Goal: Task Accomplishment & Management: Complete application form

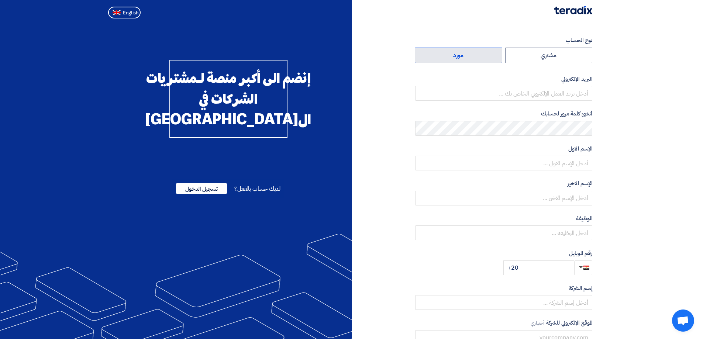
click at [451, 59] on label "مورد" at bounding box center [458, 55] width 87 height 15
click at [451, 59] on input "مورد" at bounding box center [458, 55] width 87 height 15
radio input "true"
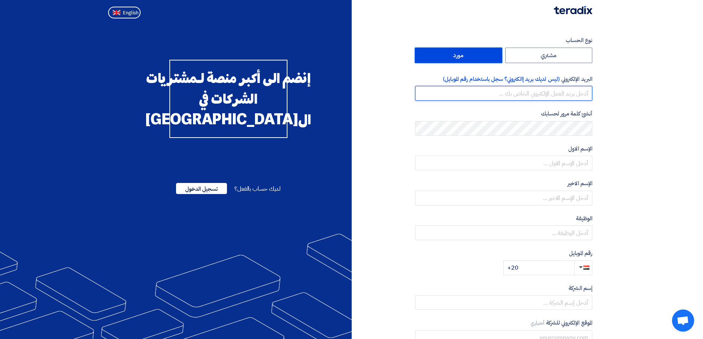
click at [558, 93] on input "email" at bounding box center [503, 93] width 177 height 15
type input "[EMAIL_ADDRESS][DOMAIN_NAME]"
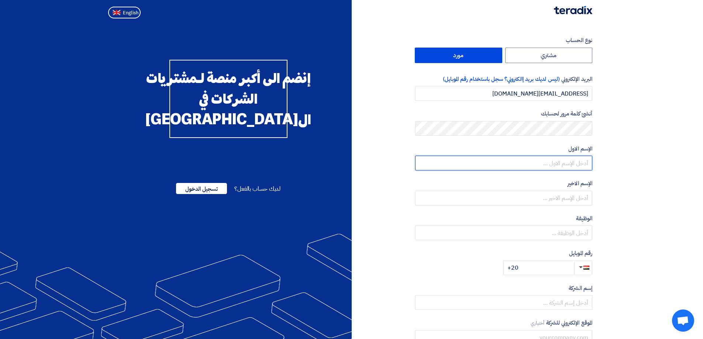
click at [536, 161] on input "text" at bounding box center [503, 163] width 177 height 15
type input "ameer"
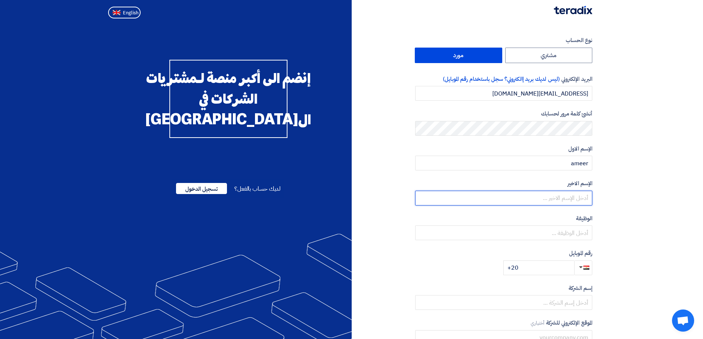
type input "eldeen"
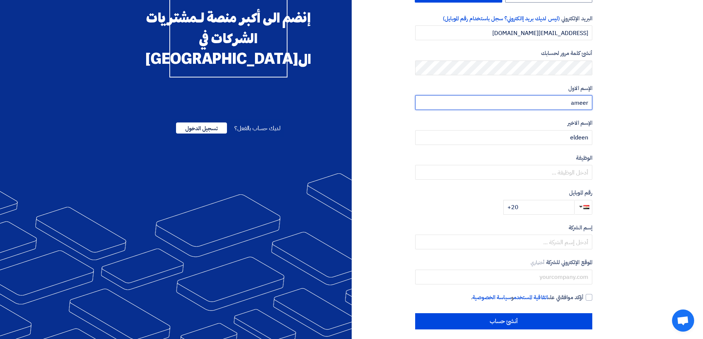
scroll to position [66, 0]
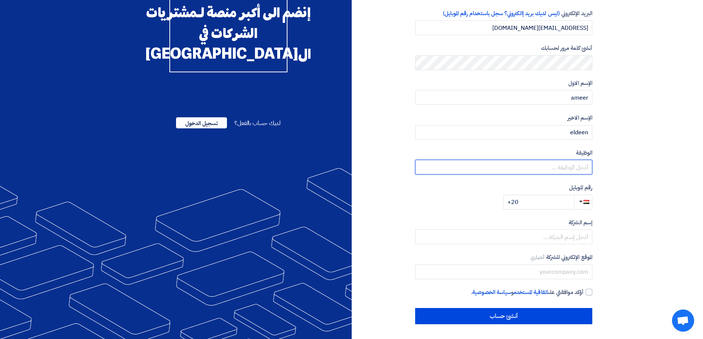
click at [538, 168] on input "text" at bounding box center [503, 167] width 177 height 15
type input "l"
type input "صاحب الشركه"
click at [541, 198] on input "+20" at bounding box center [538, 202] width 71 height 15
type input "[PHONE_NUMBER]"
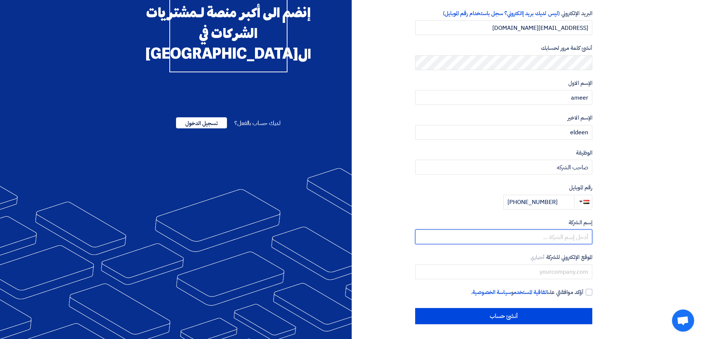
click at [527, 237] on input "text" at bounding box center [503, 236] width 177 height 15
type input "شركه السادات للهيدروليك"
click at [588, 292] on div at bounding box center [589, 292] width 7 height 7
click at [583, 292] on input "أؤكد موافقتي على اتفاقية المستخدم و سياسة الخصوصية ." at bounding box center [494, 295] width 177 height 15
checkbox input "true"
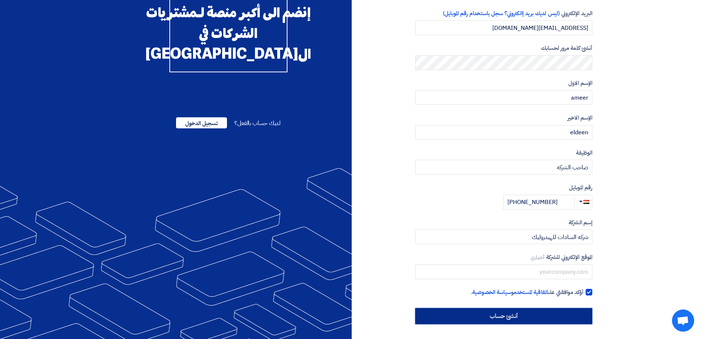
click at [513, 317] on input "أنشئ حساب" at bounding box center [503, 316] width 177 height 16
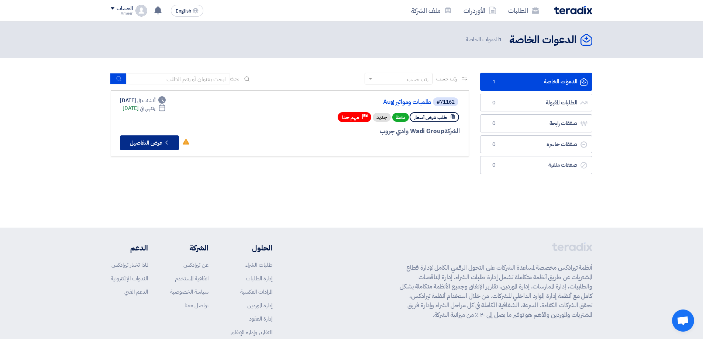
click at [146, 145] on button "Check details عرض التفاصيل" at bounding box center [149, 142] width 59 height 15
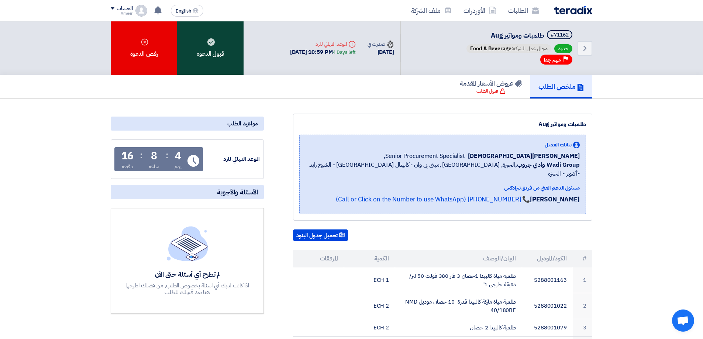
click at [206, 55] on div "قبول الدعوه" at bounding box center [210, 47] width 66 height 53
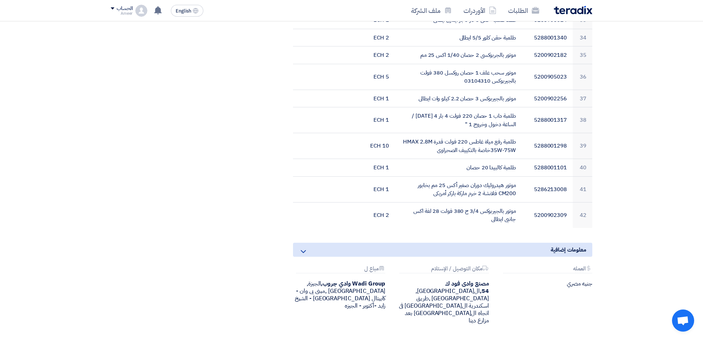
scroll to position [959, 0]
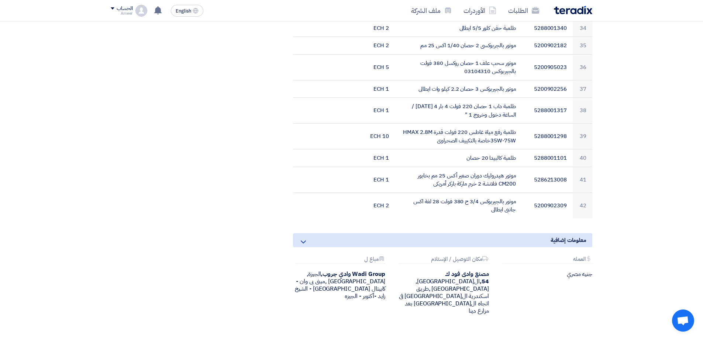
click at [304, 238] on icon at bounding box center [303, 242] width 9 height 9
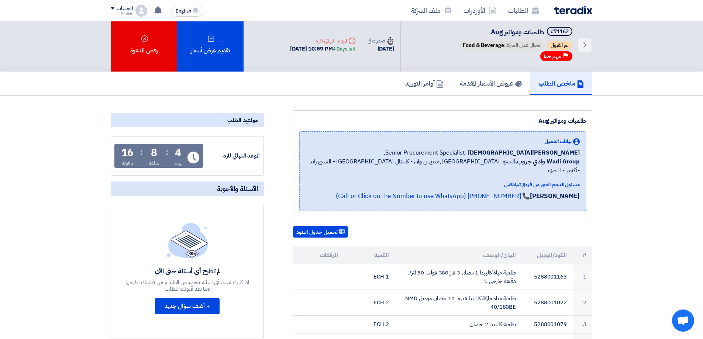
scroll to position [0, 0]
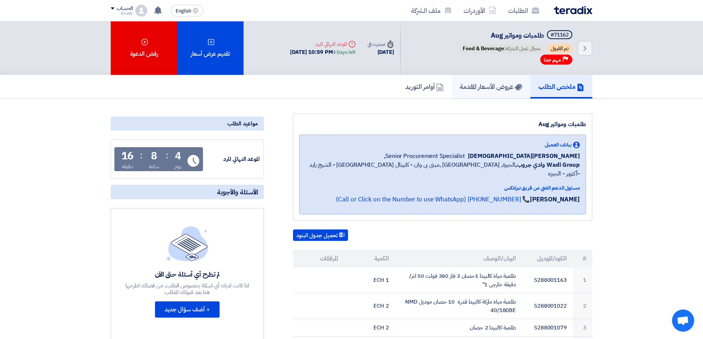
click at [482, 88] on h5 "عروض الأسعار المقدمة" at bounding box center [491, 86] width 62 height 8
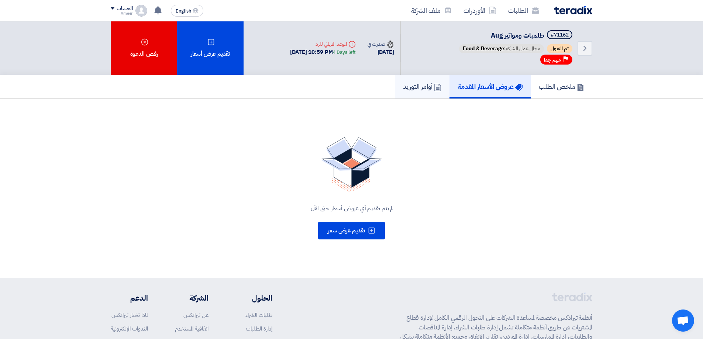
click at [408, 96] on link "أوامر التوريد" at bounding box center [422, 87] width 55 height 24
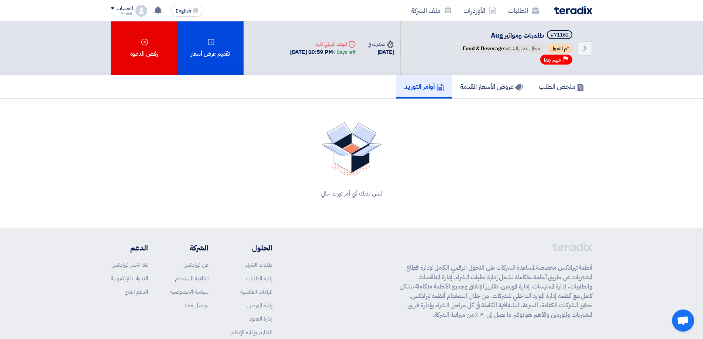
click at [514, 74] on div "Back #71162 طلمبات ومواتير Aug تم القبول مجال عمل الشركة: Food & Beverage Prior…" at bounding box center [496, 47] width 192 height 53
click at [503, 88] on h5 "عروض الأسعار المقدمة" at bounding box center [491, 86] width 62 height 8
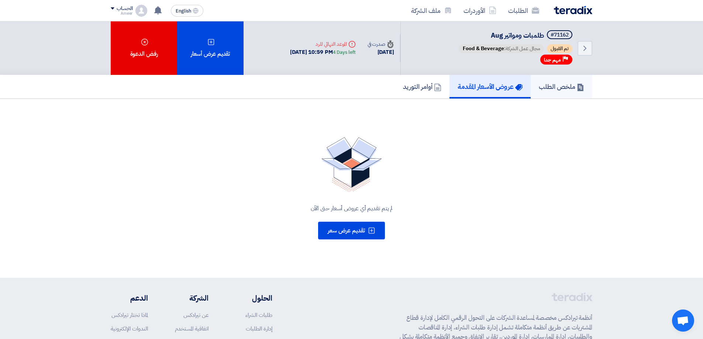
click at [573, 83] on h5 "ملخص الطلب" at bounding box center [561, 86] width 45 height 8
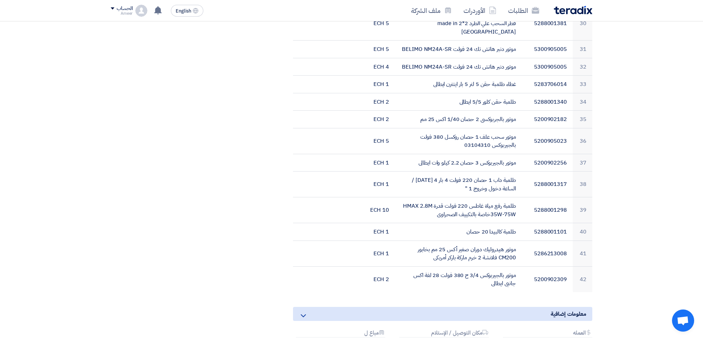
scroll to position [922, 0]
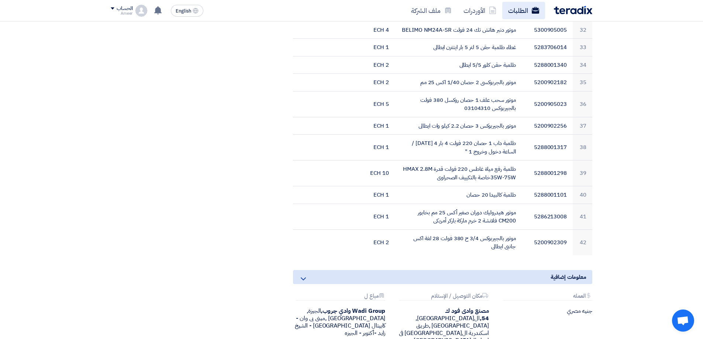
click at [529, 12] on link "الطلبات" at bounding box center [523, 10] width 43 height 17
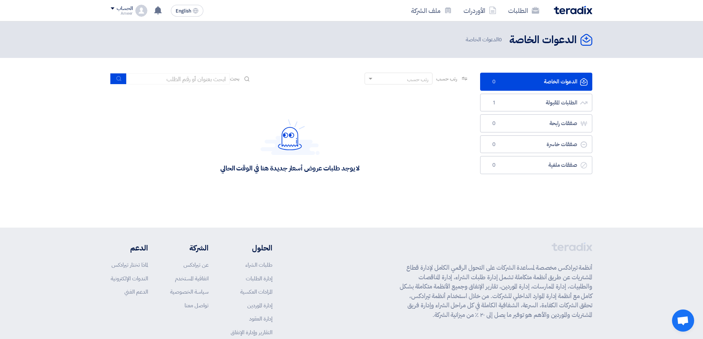
click at [526, 82] on link "الدعوات الخاصة الدعوات الخاصة 0" at bounding box center [536, 82] width 112 height 18
click at [518, 8] on link "الطلبات" at bounding box center [523, 10] width 43 height 17
click at [477, 9] on link "الأوردرات" at bounding box center [480, 10] width 45 height 17
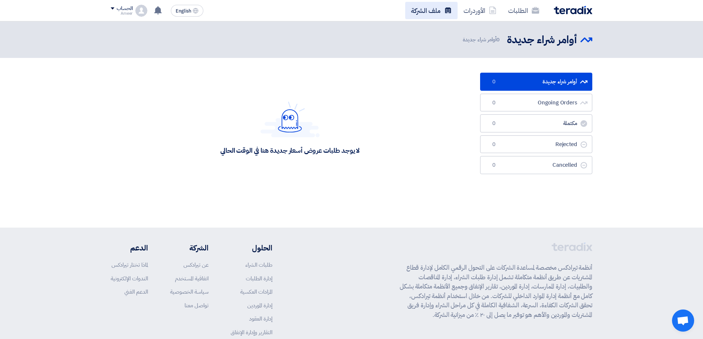
click at [425, 13] on link "ملف الشركة" at bounding box center [431, 10] width 52 height 17
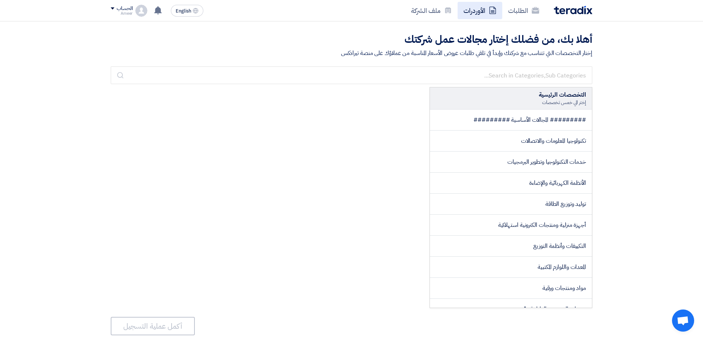
click at [470, 13] on link "الأوردرات" at bounding box center [480, 10] width 45 height 17
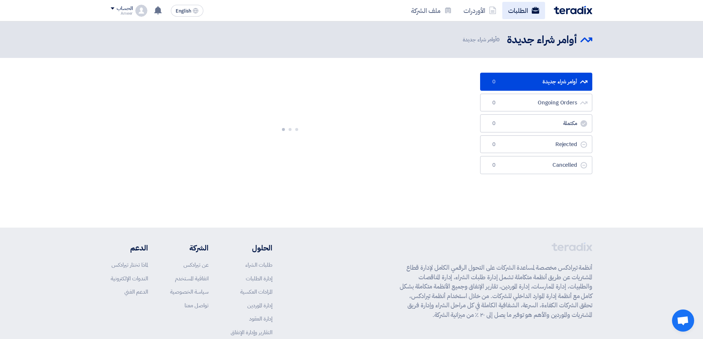
click at [519, 11] on link "الطلبات" at bounding box center [523, 10] width 43 height 17
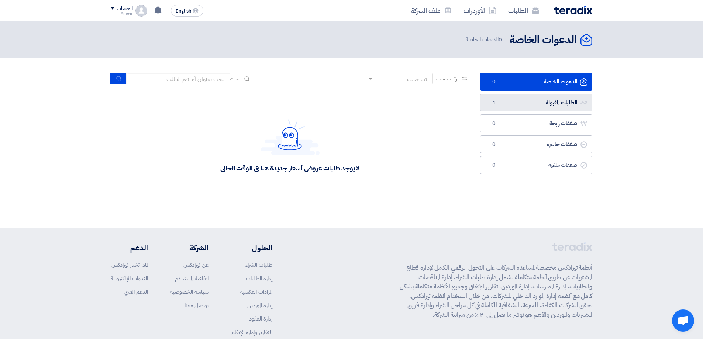
click at [521, 99] on link "الطلبات المقبولة الطلبات المقبولة 1" at bounding box center [536, 103] width 112 height 18
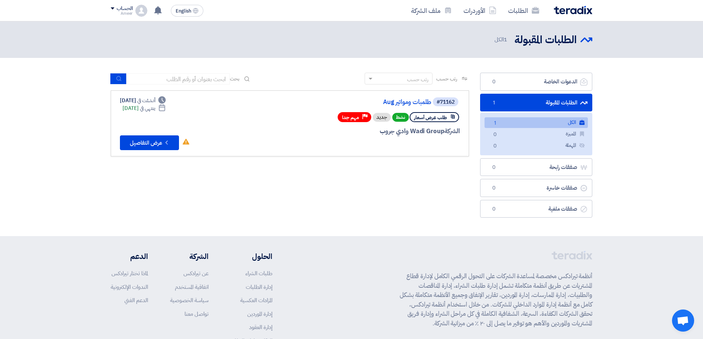
click at [529, 121] on link "الكل الكل 1" at bounding box center [535, 122] width 103 height 11
click at [571, 122] on link "الكل الكل 1" at bounding box center [535, 122] width 103 height 11
click at [142, 142] on button "Check details عرض التفاصيل" at bounding box center [149, 142] width 59 height 15
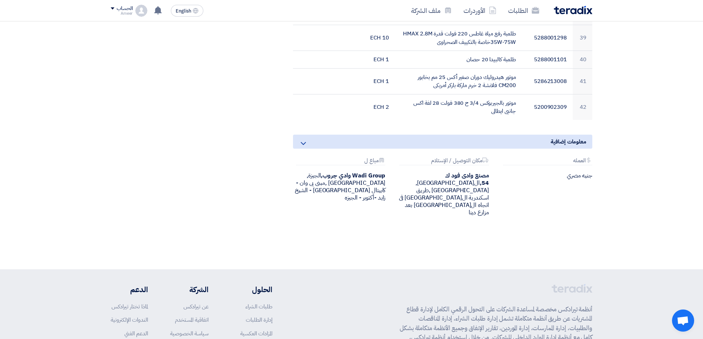
scroll to position [1070, 0]
